Goal: Transaction & Acquisition: Purchase product/service

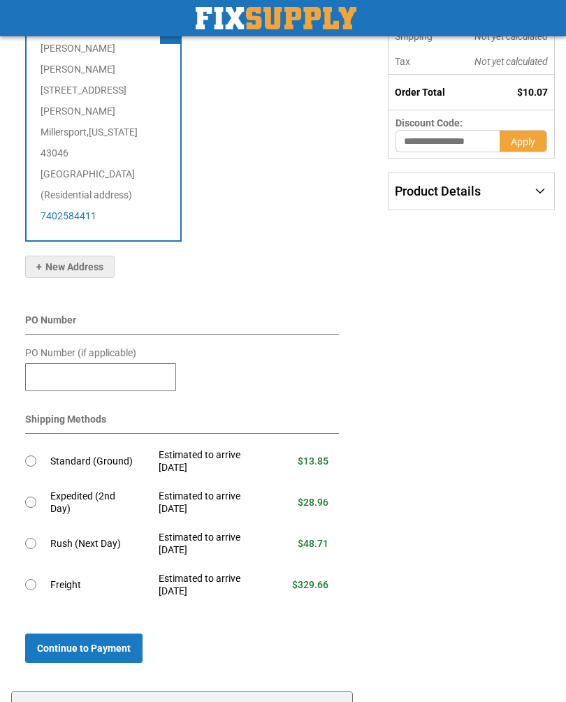
scroll to position [225, 0]
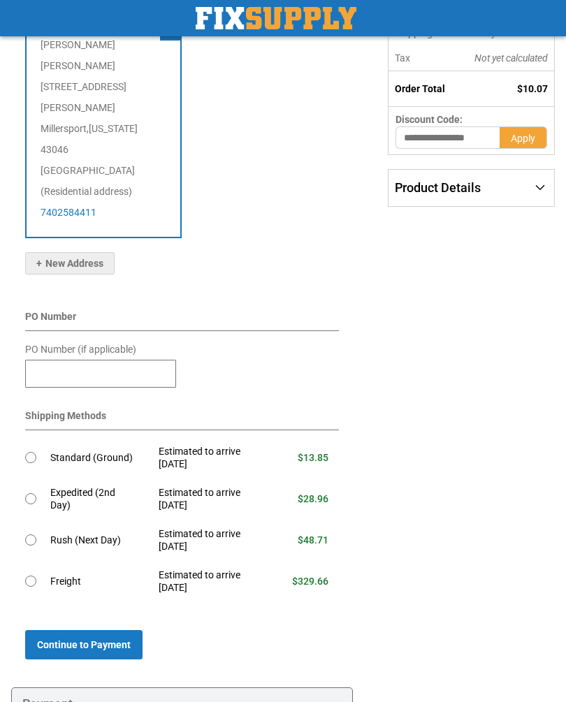
click at [41, 438] on td at bounding box center [37, 458] width 25 height 41
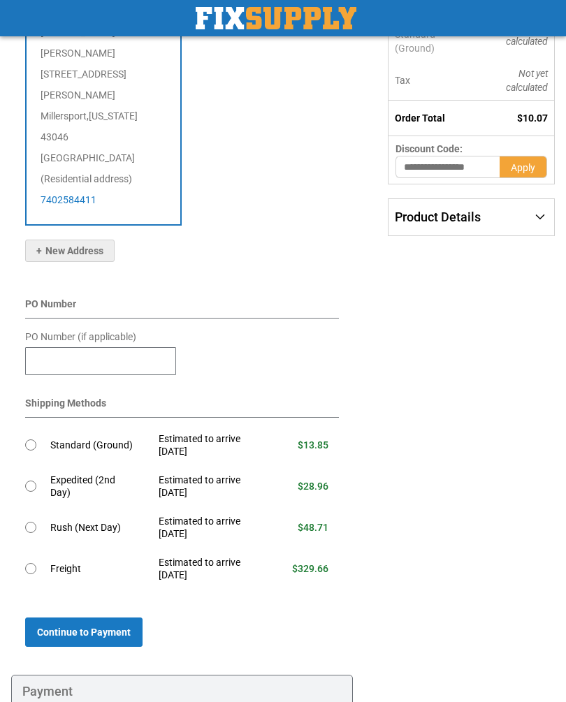
scroll to position [269, 0]
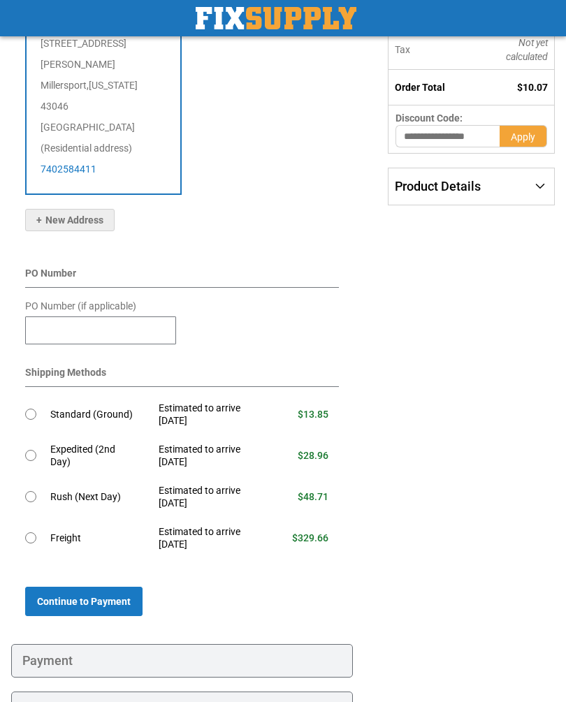
click at [114, 596] on span "Continue to Payment" at bounding box center [84, 601] width 94 height 11
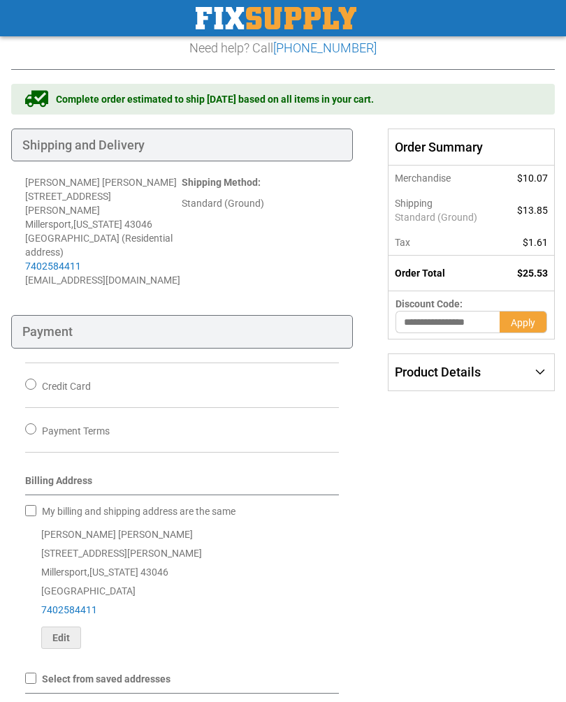
scroll to position [36, 0]
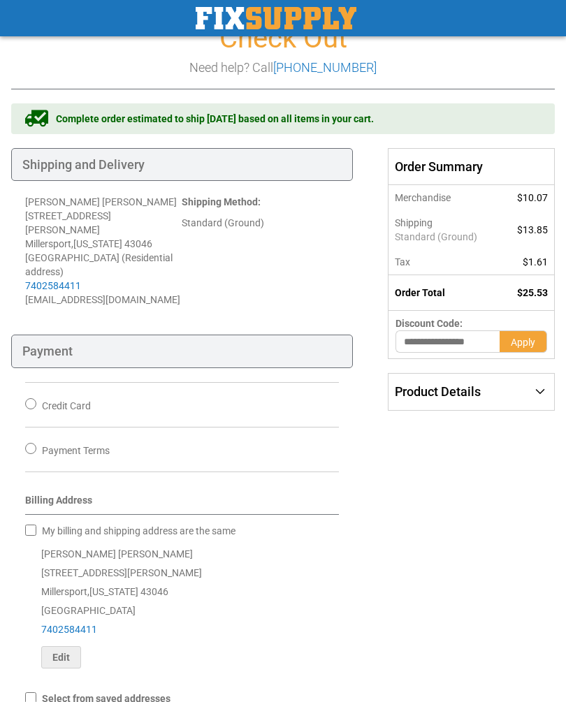
click at [36, 382] on div "Credit Card" at bounding box center [182, 404] width 314 height 45
click at [38, 382] on div "Credit Card" at bounding box center [182, 404] width 314 height 45
click at [43, 400] on span "Credit Card" at bounding box center [66, 405] width 49 height 11
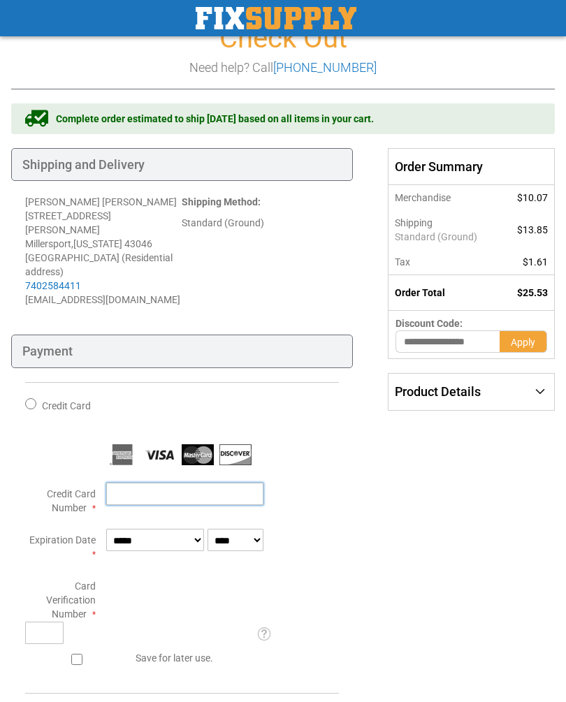
click at [156, 483] on input "Credit Card Number" at bounding box center [184, 494] width 157 height 22
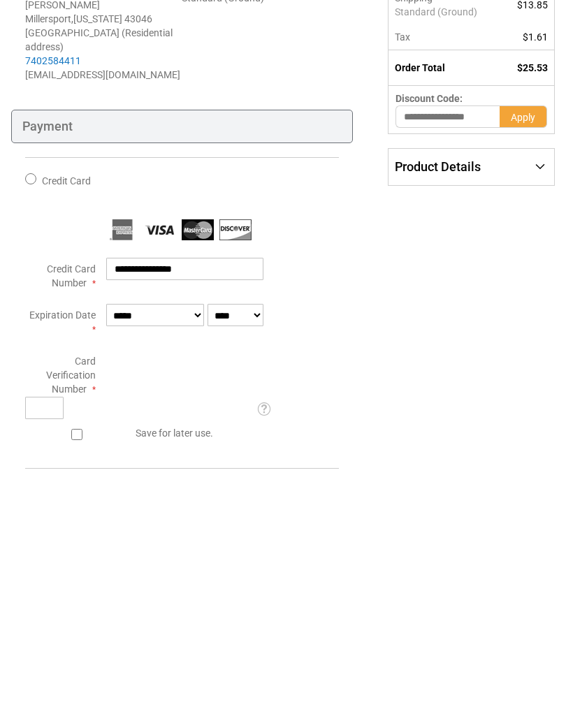
type input "**********"
select select "*"
select select "****"
type input "***"
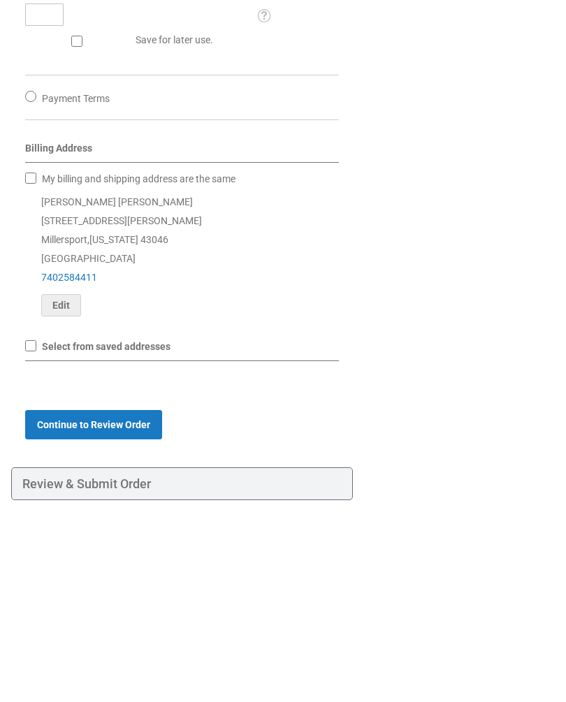
scroll to position [456, 0]
click at [136, 617] on span "Continue to Review Order" at bounding box center [93, 622] width 113 height 11
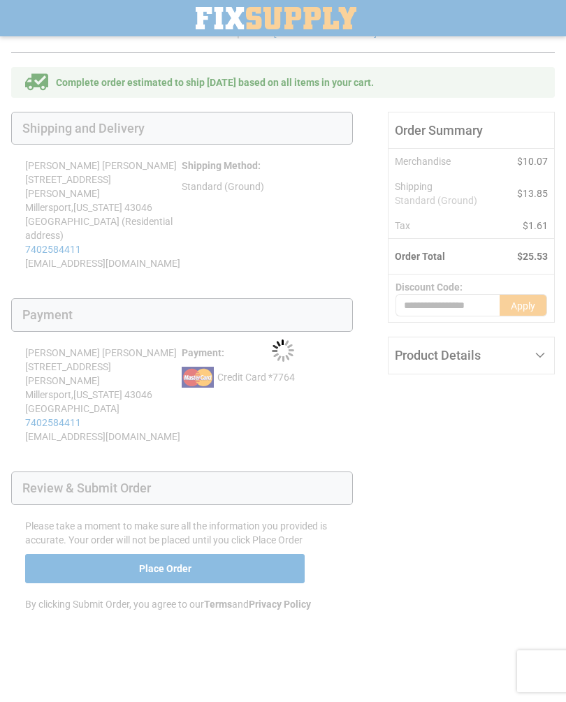
scroll to position [3, 0]
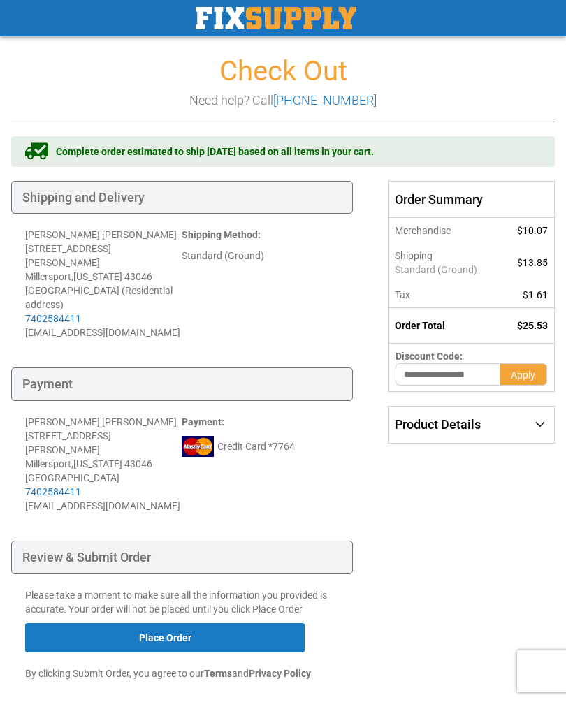
click at [234, 623] on button "Place Order" at bounding box center [164, 637] width 279 height 29
